Goal: Transaction & Acquisition: Subscribe to service/newsletter

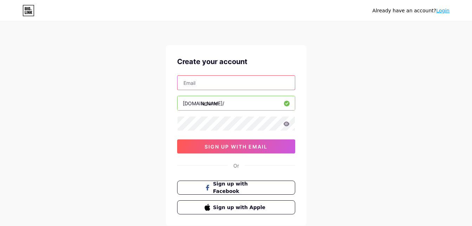
click at [215, 80] on input "text" at bounding box center [235, 83] width 117 height 14
type input "[EMAIL_ADDRESS][DOMAIN_NAME]"
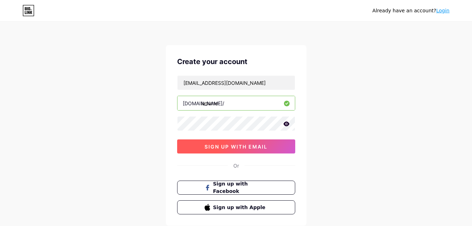
click at [246, 146] on span "sign up with email" at bounding box center [236, 146] width 63 height 6
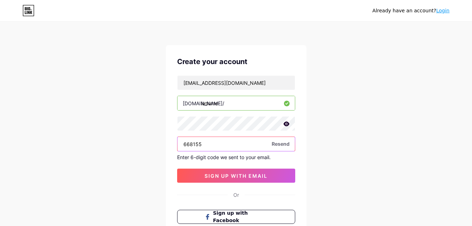
type input "668155"
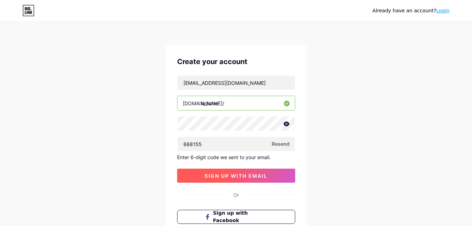
click at [215, 174] on span "sign up with email" at bounding box center [236, 176] width 63 height 6
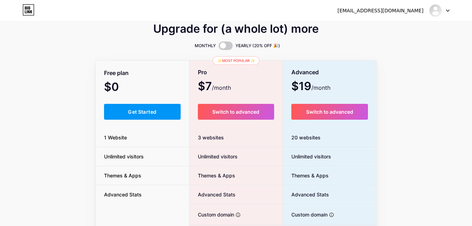
scroll to position [8, 0]
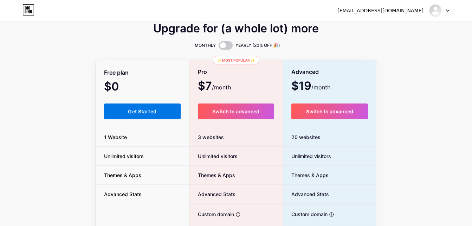
click at [137, 111] on span "Get Started" at bounding box center [142, 111] width 28 height 6
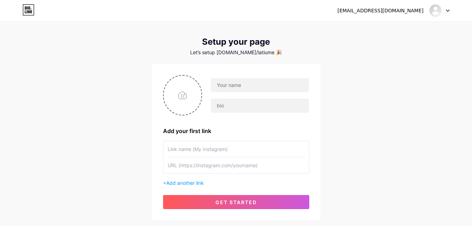
scroll to position [8, 0]
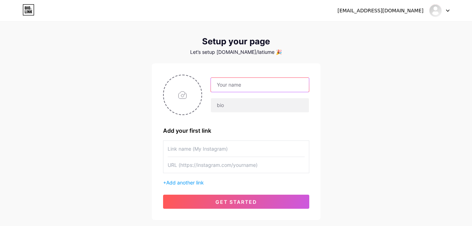
click at [232, 87] on input "text" at bounding box center [260, 85] width 98 height 14
type input "tiume"
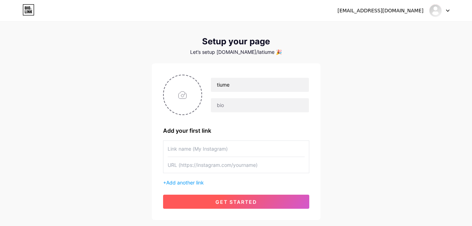
click at [208, 206] on button "get started" at bounding box center [236, 201] width 146 height 14
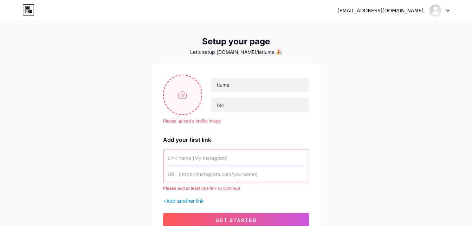
click at [177, 98] on input "file" at bounding box center [183, 94] width 38 height 39
type input "C:\fakepath\fc982834-12e5-4e89-ac84-9db6c32c22fd.jpg"
click at [194, 156] on input "text" at bounding box center [236, 158] width 137 height 16
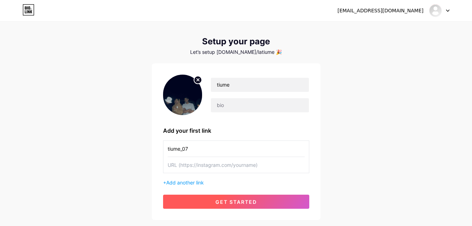
type input "tiume_07"
click at [187, 198] on button "get started" at bounding box center [236, 201] width 146 height 14
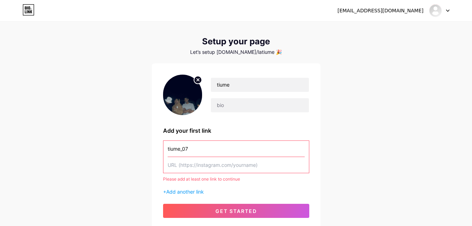
click at [191, 165] on input "text" at bounding box center [236, 165] width 137 height 16
type input "h"
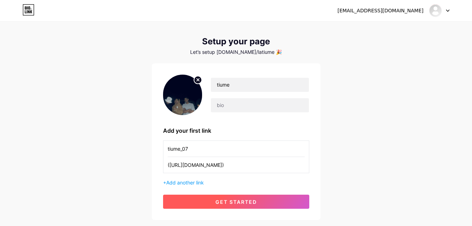
type input "([URL][DOMAIN_NAME])"
click at [197, 202] on button "get started" at bounding box center [236, 201] width 146 height 14
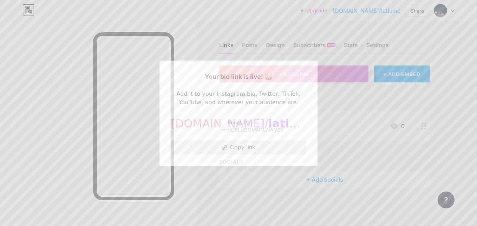
click at [233, 148] on button "Copy link" at bounding box center [239, 147] width 136 height 14
click at [241, 147] on button "Copy link" at bounding box center [239, 147] width 136 height 14
click at [331, 110] on div at bounding box center [238, 113] width 477 height 226
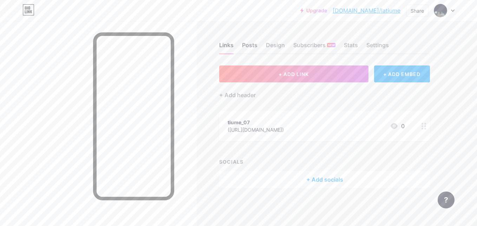
click at [246, 41] on div "Posts" at bounding box center [249, 47] width 15 height 13
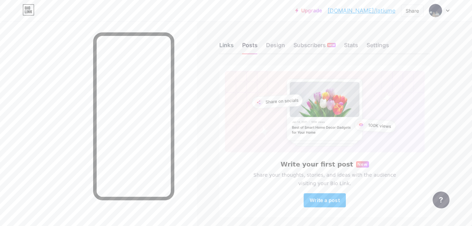
click at [227, 42] on div "Links" at bounding box center [226, 47] width 14 height 13
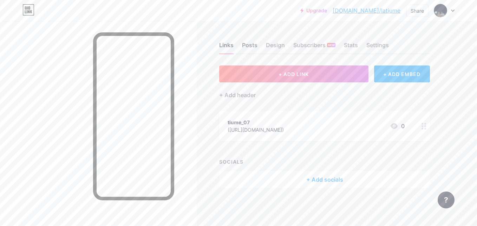
click at [253, 50] on div "Posts" at bounding box center [249, 47] width 15 height 13
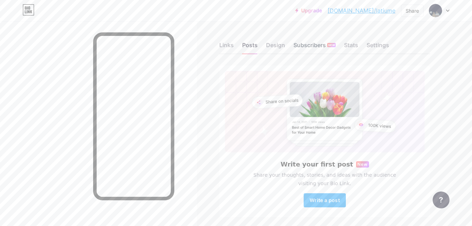
click at [306, 50] on div "Subscribers NEW" at bounding box center [314, 47] width 42 height 13
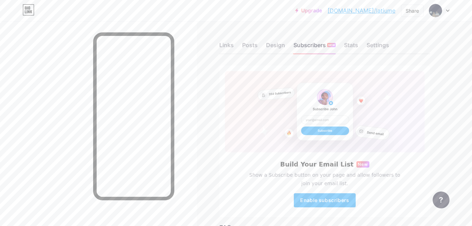
drag, startPoint x: 350, startPoint y: 54, endPoint x: 325, endPoint y: 65, distance: 27.0
click at [325, 65] on div "Links Posts Design Subscribers NEW Stats Settings Build Your Email List New Sho…" at bounding box center [230, 178] width 460 height 315
click at [278, 45] on div "Design" at bounding box center [275, 47] width 19 height 13
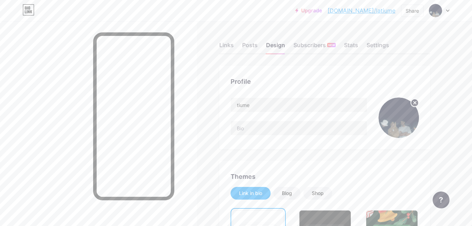
click at [236, 45] on div "Links Posts Design Subscribers NEW Stats Settings" at bounding box center [324, 42] width 211 height 25
click at [245, 45] on div "Posts" at bounding box center [249, 47] width 15 height 13
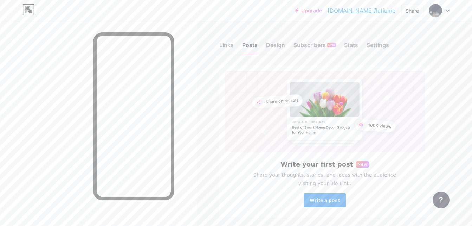
click at [309, 198] on button "Write a post" at bounding box center [325, 200] width 42 height 14
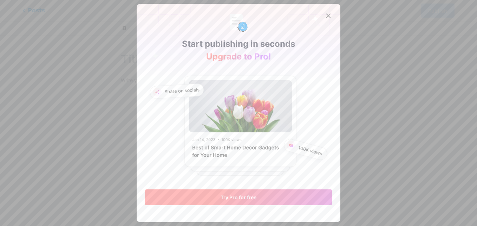
click at [255, 200] on button "Try Pro for free" at bounding box center [238, 197] width 187 height 16
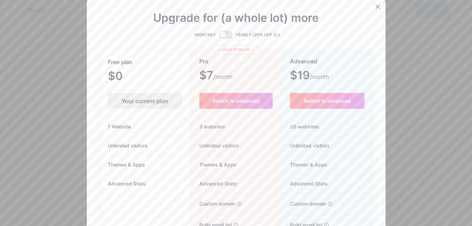
click at [169, 105] on div "Your current plan" at bounding box center [145, 101] width 74 height 16
click at [375, 8] on icon at bounding box center [378, 7] width 6 height 6
